Goal: Find specific page/section: Find specific page/section

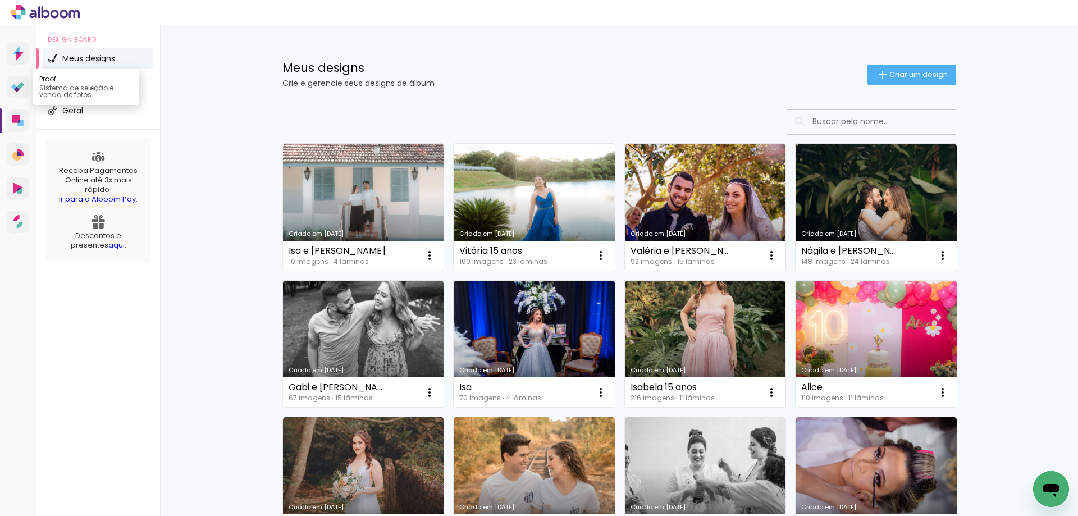
click at [19, 93] on link "Proof Sistema de seleção e venda de fotos" at bounding box center [18, 87] width 22 height 22
